Goal: Transaction & Acquisition: Obtain resource

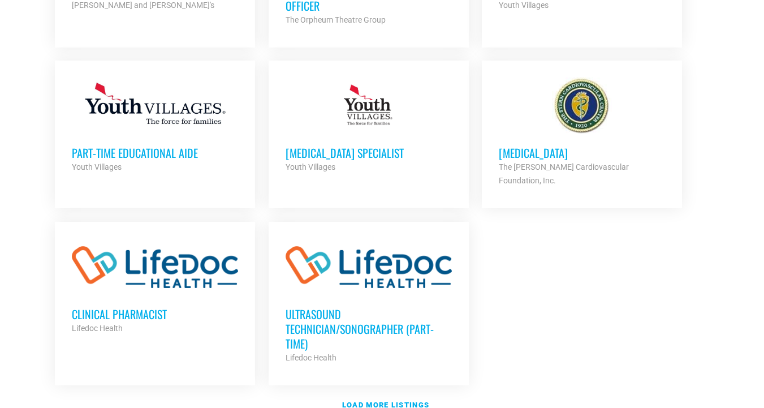
scroll to position [1251, 0]
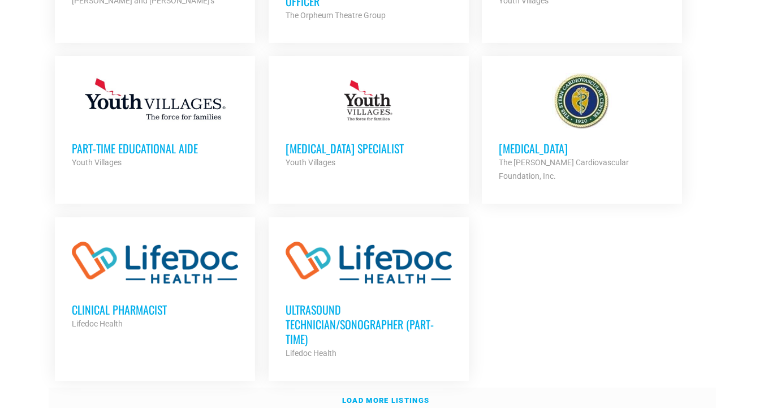
click at [399, 387] on link "Load more listings" at bounding box center [382, 400] width 667 height 26
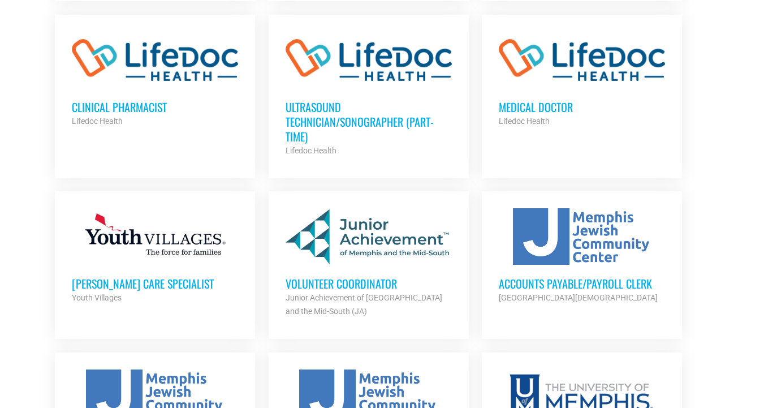
scroll to position [1457, 0]
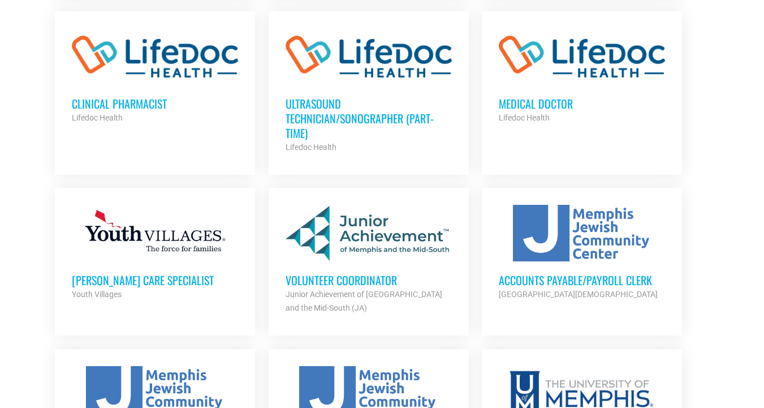
click at [549, 272] on h3 "Accounts Payable/Payroll Clerk" at bounding box center [582, 279] width 166 height 15
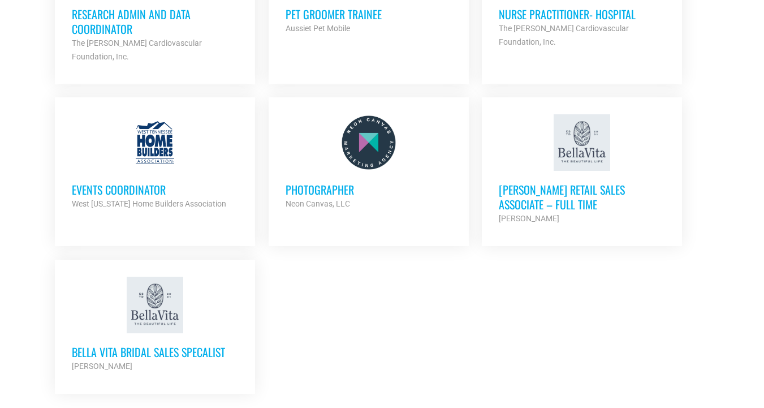
scroll to position [2363, 0]
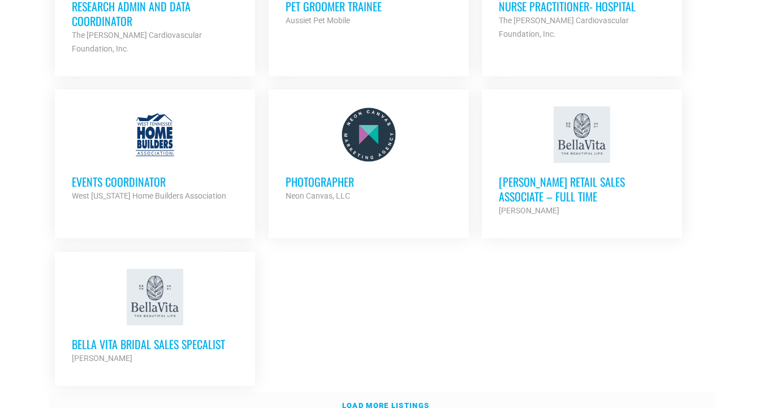
click at [380, 401] on strong "Load more listings" at bounding box center [385, 405] width 87 height 8
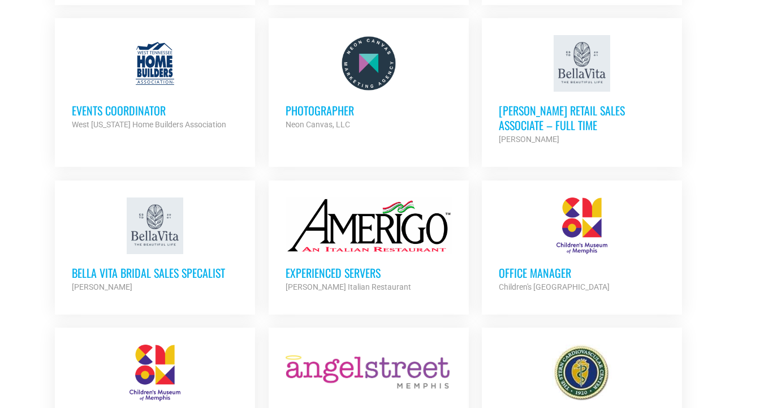
scroll to position [2432, 0]
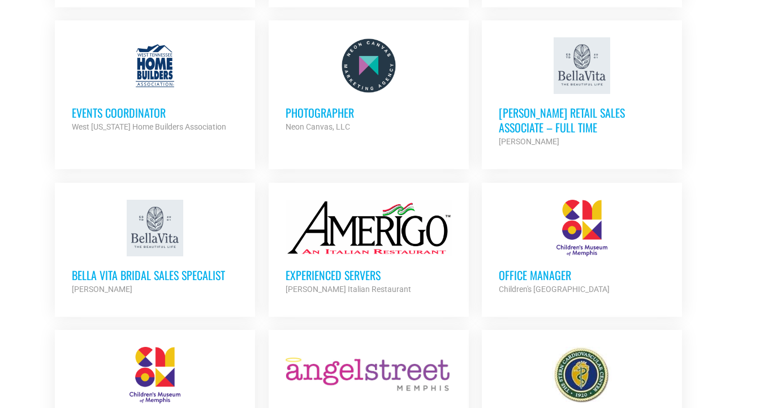
click at [348, 267] on h3 "Experienced Servers" at bounding box center [368, 274] width 166 height 15
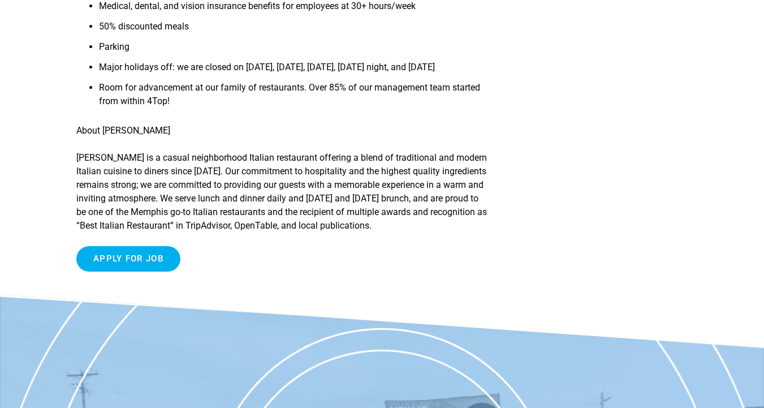
scroll to position [545, 0]
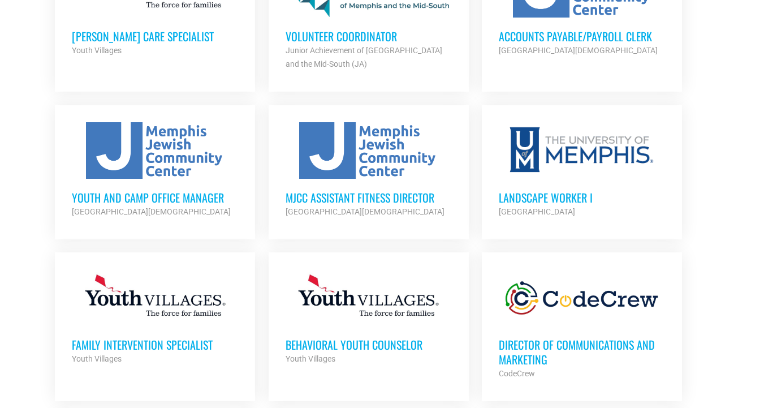
scroll to position [1683, 0]
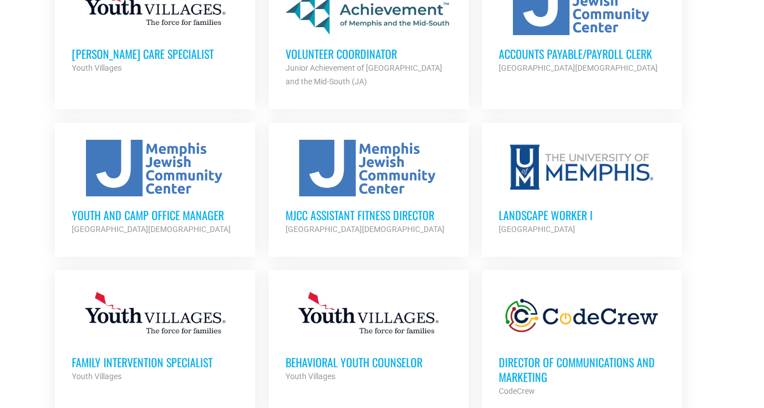
click at [166, 207] on h3 "Youth and Camp Office Manager" at bounding box center [155, 214] width 166 height 15
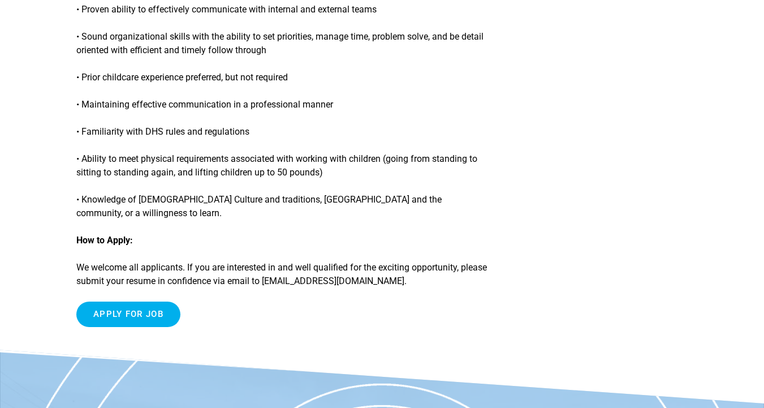
scroll to position [991, 0]
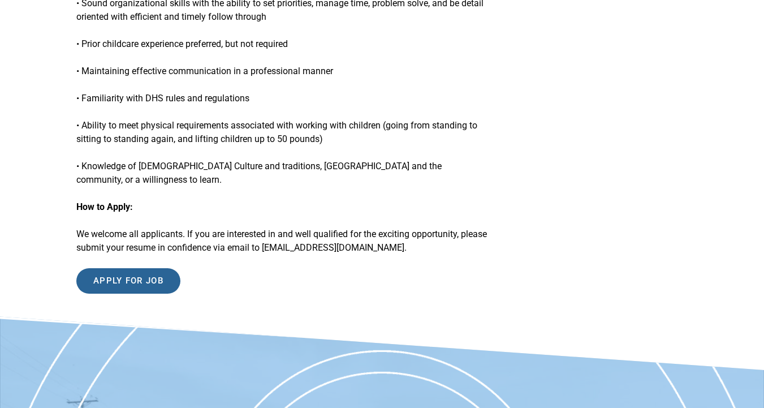
click at [136, 279] on input "Apply for job" at bounding box center [128, 280] width 104 height 25
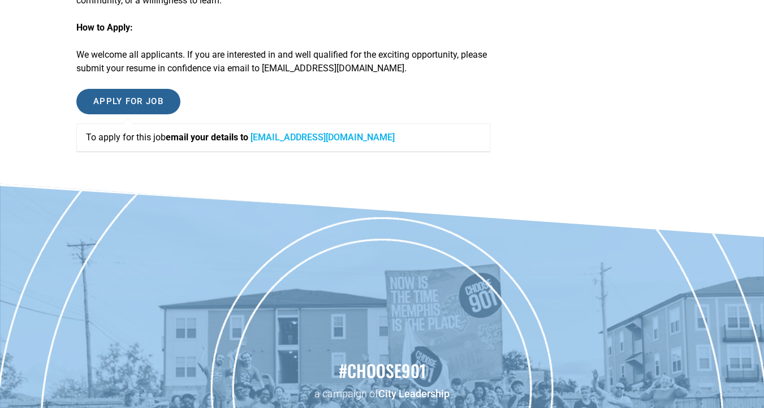
scroll to position [1168, 0]
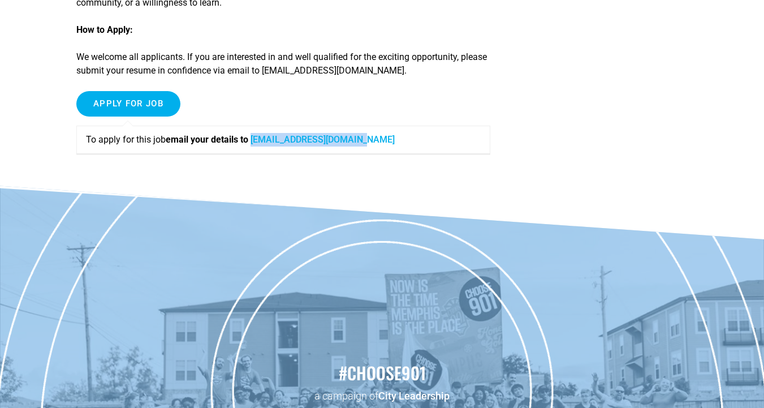
drag, startPoint x: 371, startPoint y: 144, endPoint x: 259, endPoint y: 143, distance: 111.3
click at [259, 143] on p "To apply for this job email your details to [EMAIL_ADDRESS][DOMAIN_NAME]" at bounding box center [283, 140] width 395 height 14
copy link "[EMAIL_ADDRESS][DOMAIN_NAME]"
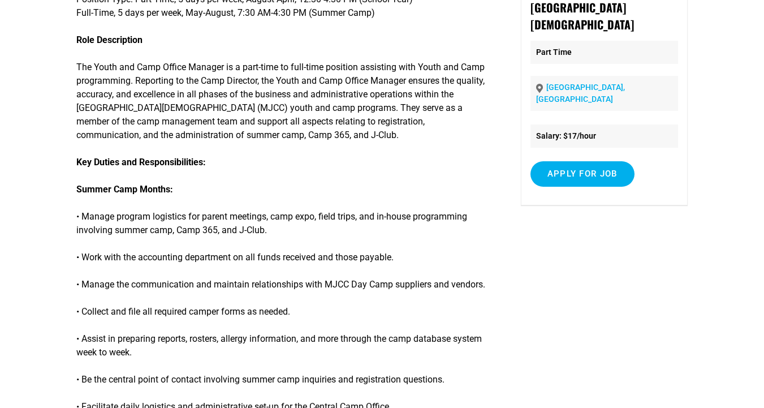
scroll to position [0, 0]
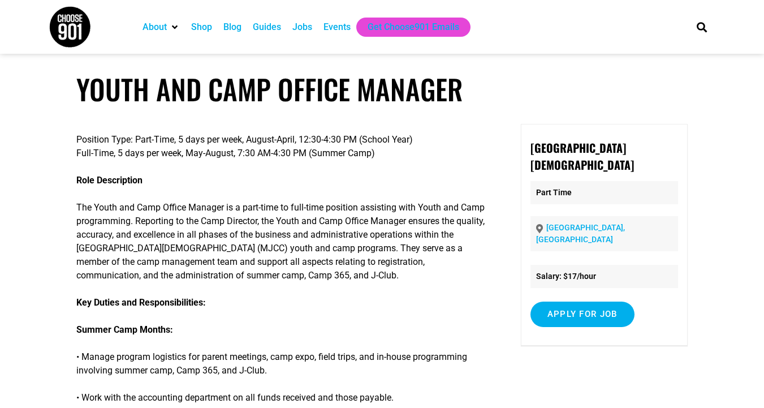
click at [188, 93] on h1 "Youth and Camp Office Manager" at bounding box center [381, 88] width 611 height 33
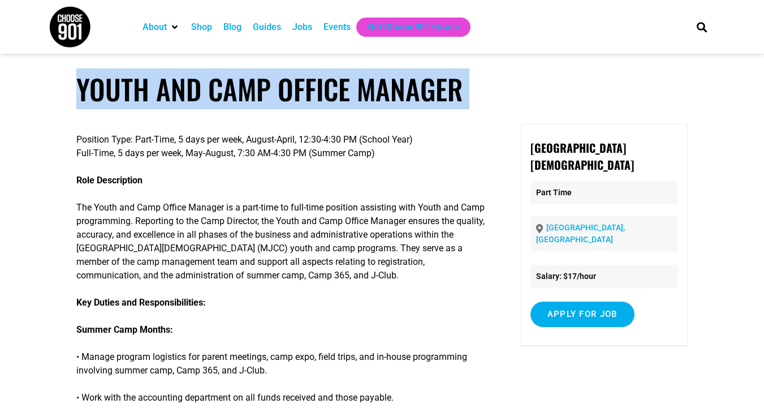
click at [188, 93] on h1 "Youth and Camp Office Manager" at bounding box center [381, 88] width 611 height 33
copy article "Youth and Camp Office Manager"
